Goal: Check status: Check status

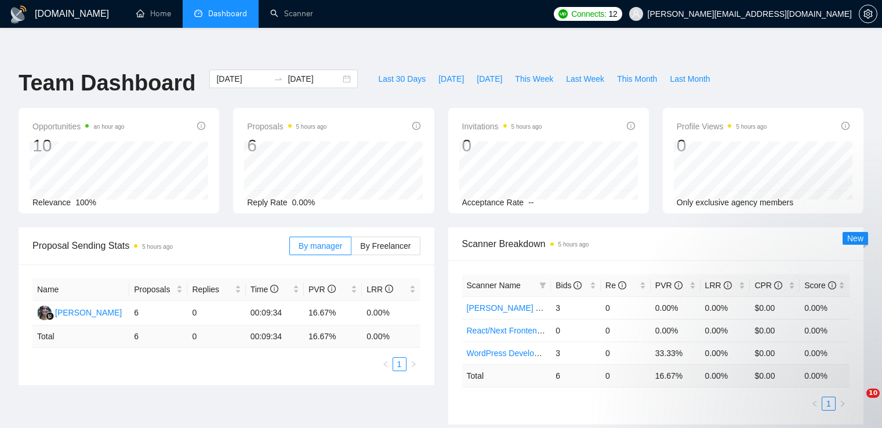
scroll to position [58, 0]
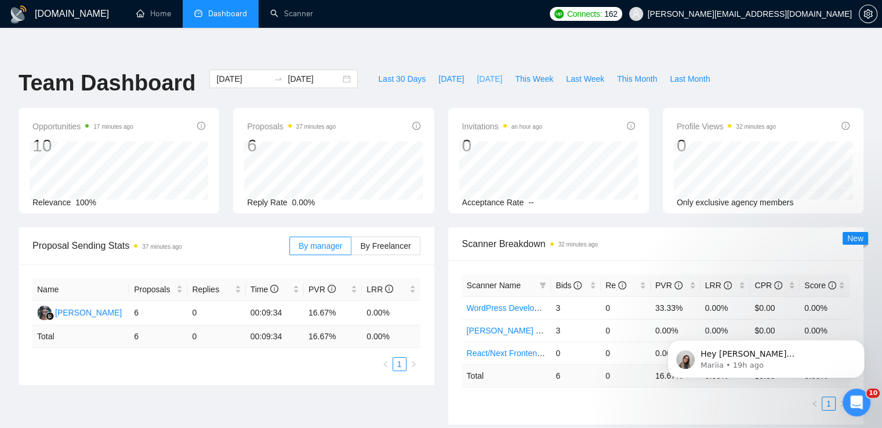
click at [476, 72] on span "[DATE]" at bounding box center [489, 78] width 26 height 13
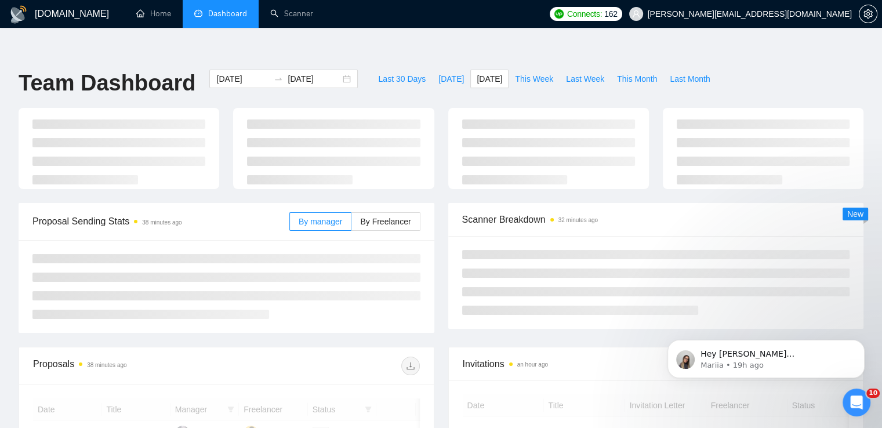
type input "2025-09-21"
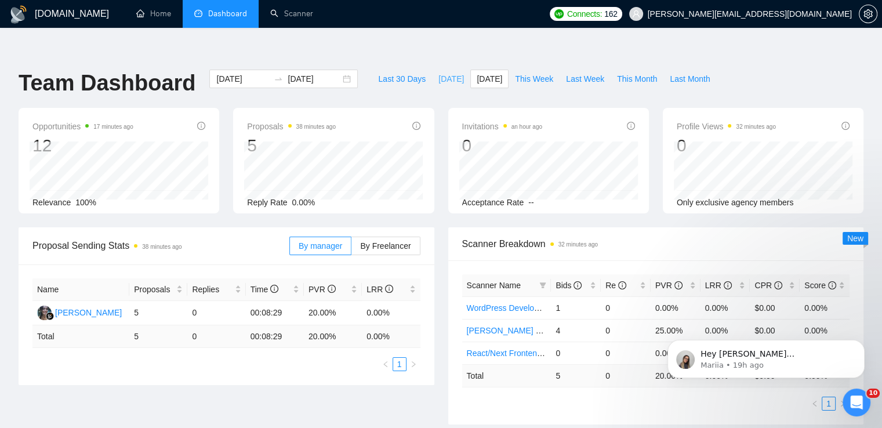
click at [438, 72] on span "[DATE]" at bounding box center [451, 78] width 26 height 13
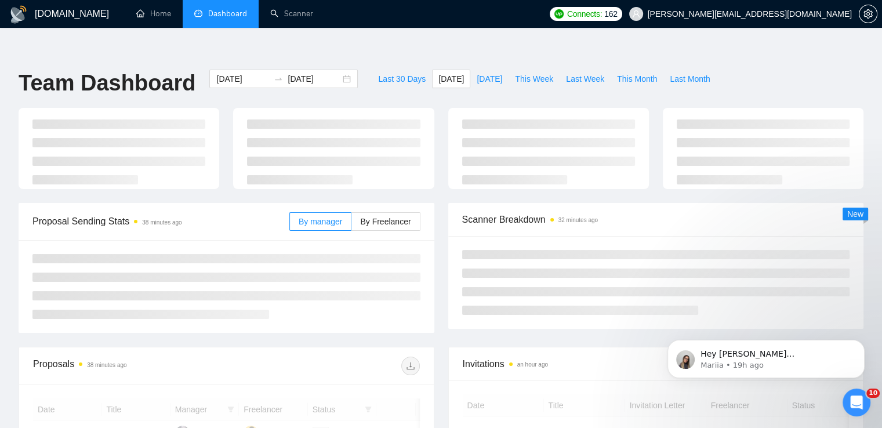
type input "2025-09-22"
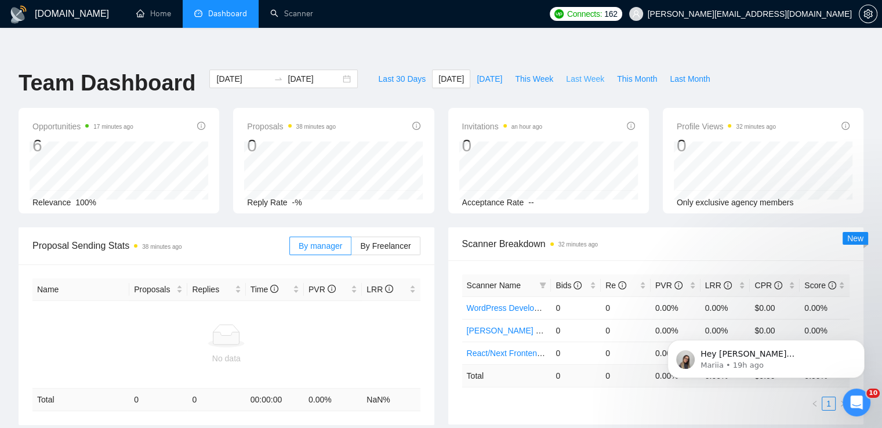
click at [582, 72] on span "Last Week" at bounding box center [585, 78] width 38 height 13
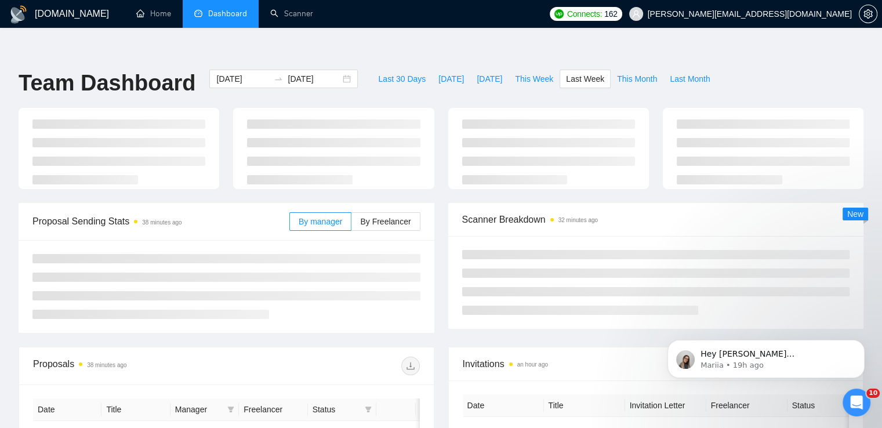
type input "2025-09-15"
type input "2025-09-21"
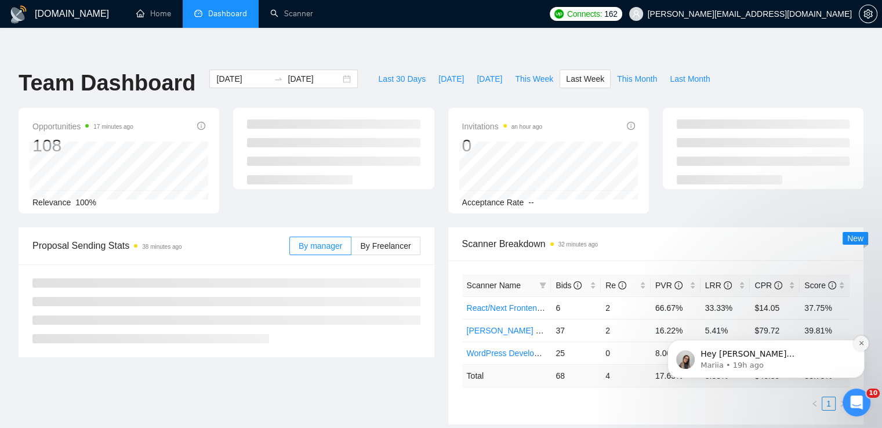
click at [865, 343] on button "Dismiss notification" at bounding box center [860, 343] width 15 height 15
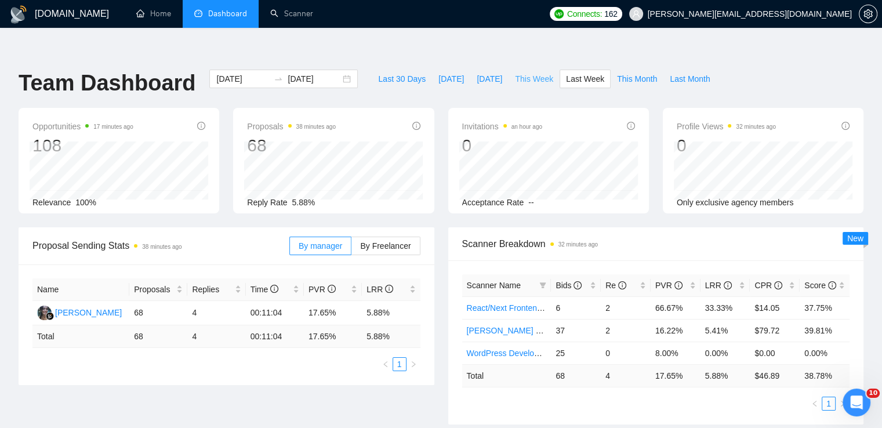
click at [532, 72] on span "This Week" at bounding box center [534, 78] width 38 height 13
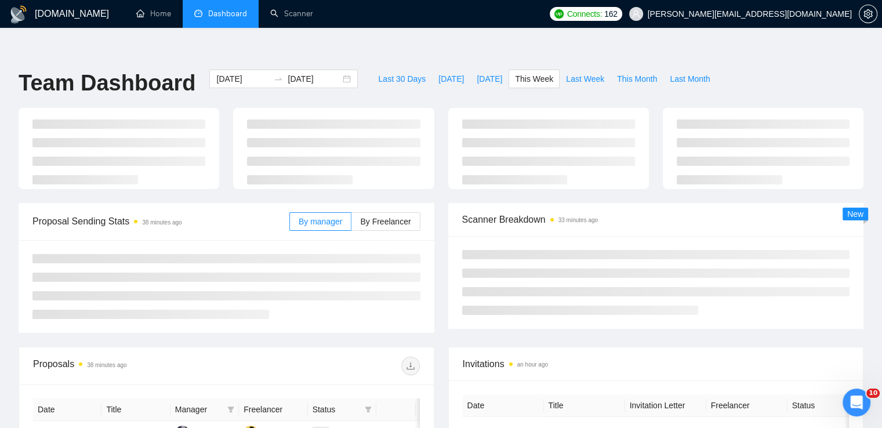
type input "2025-09-22"
type input "2025-09-28"
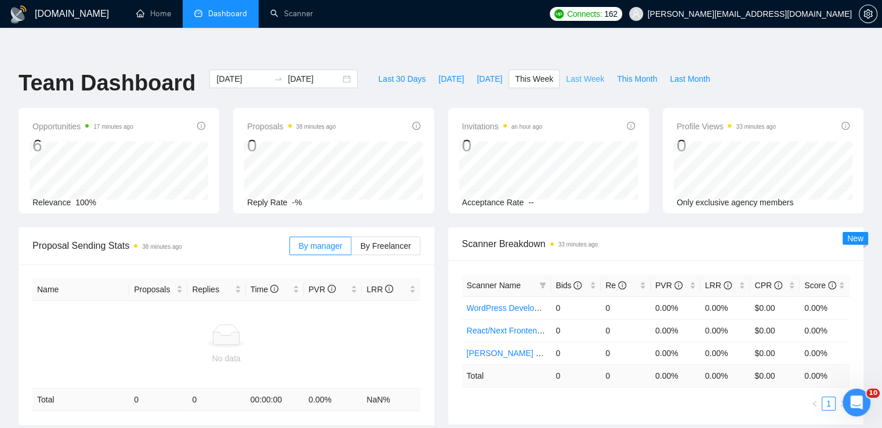
click at [575, 72] on span "Last Week" at bounding box center [585, 78] width 38 height 13
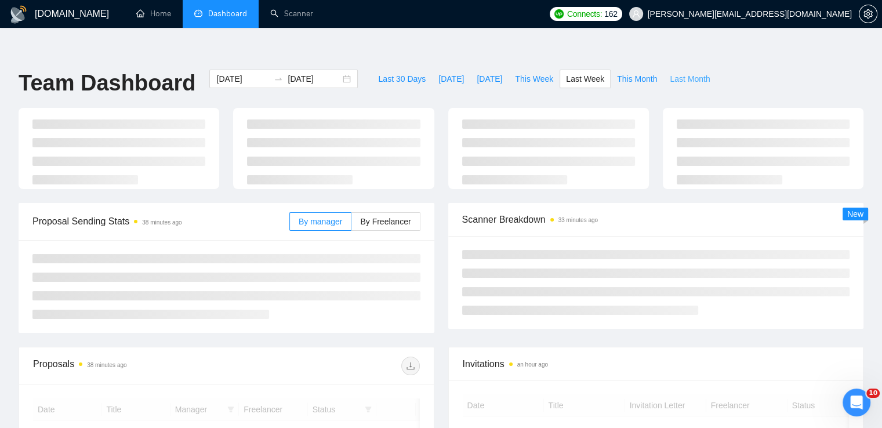
type input "2025-09-15"
type input "2025-09-21"
